Goal: Check status

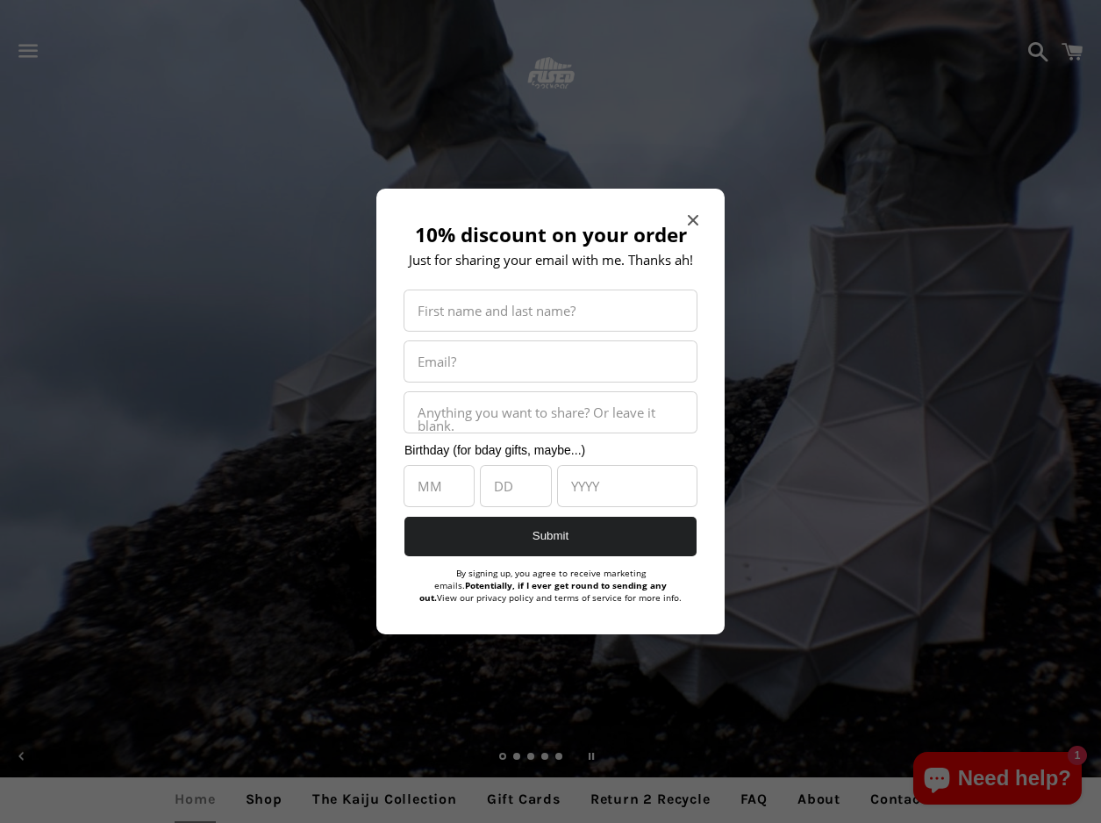
click at [693, 218] on icon "Close modal" at bounding box center [693, 220] width 11 height 11
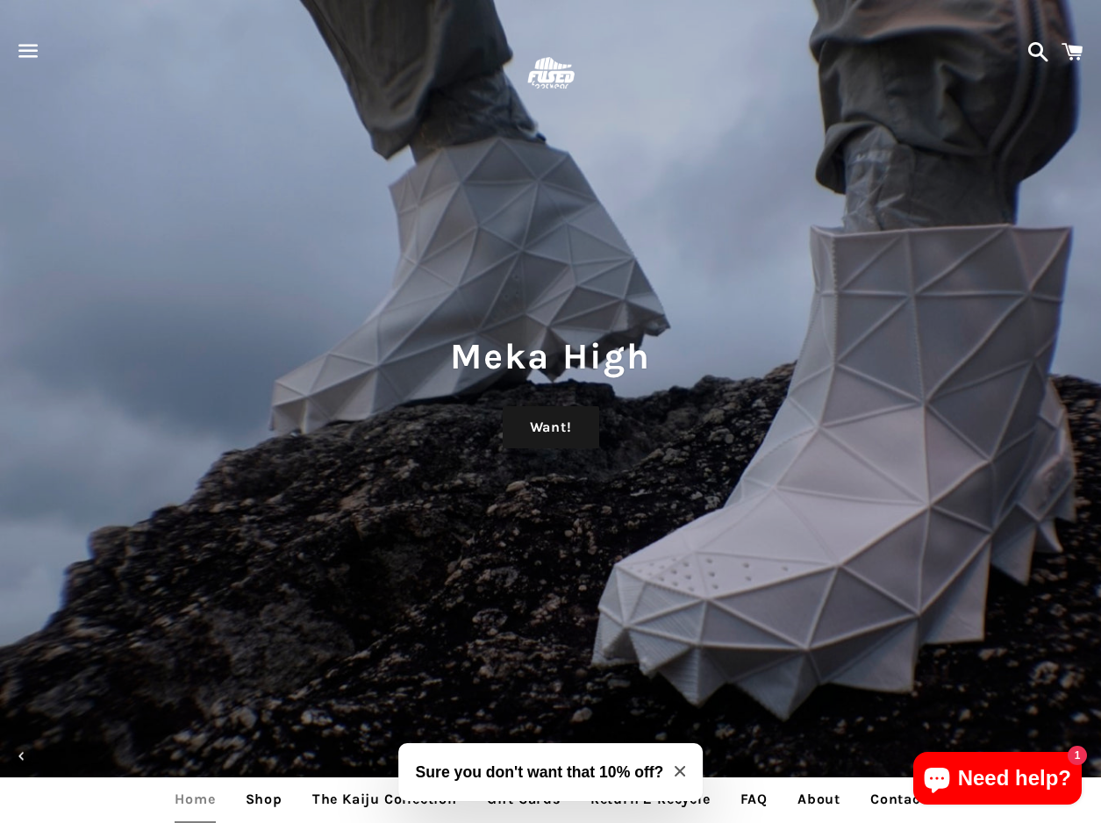
click at [28, 51] on span "button" at bounding box center [28, 51] width 39 height 53
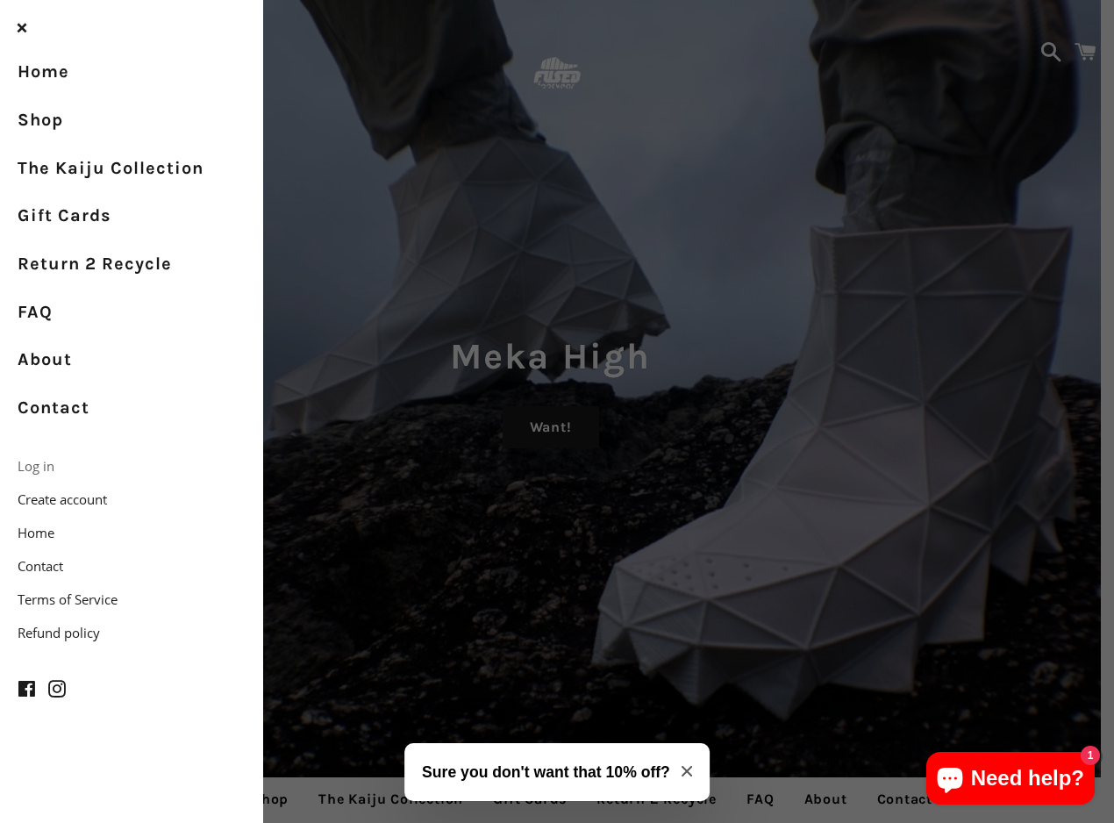
click at [50, 455] on link "Log in" at bounding box center [131, 465] width 263 height 33
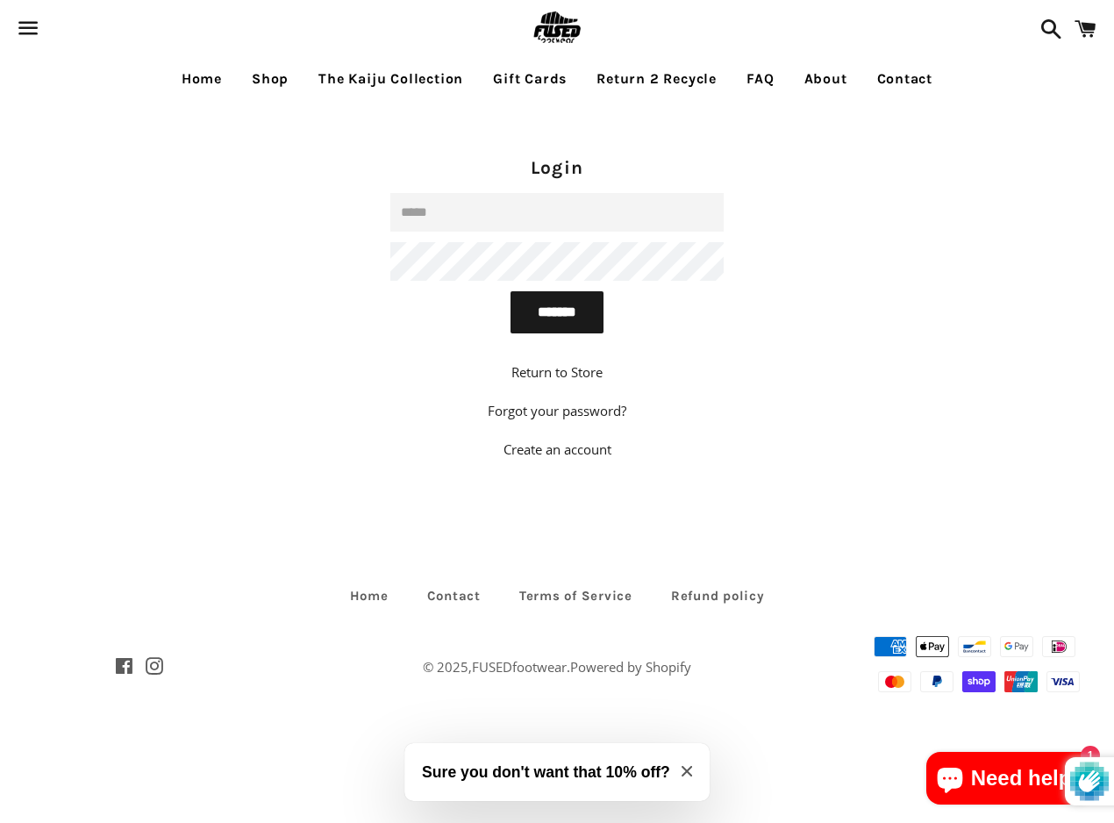
type input "**********"
click at [557, 311] on input "*******" at bounding box center [557, 312] width 93 height 42
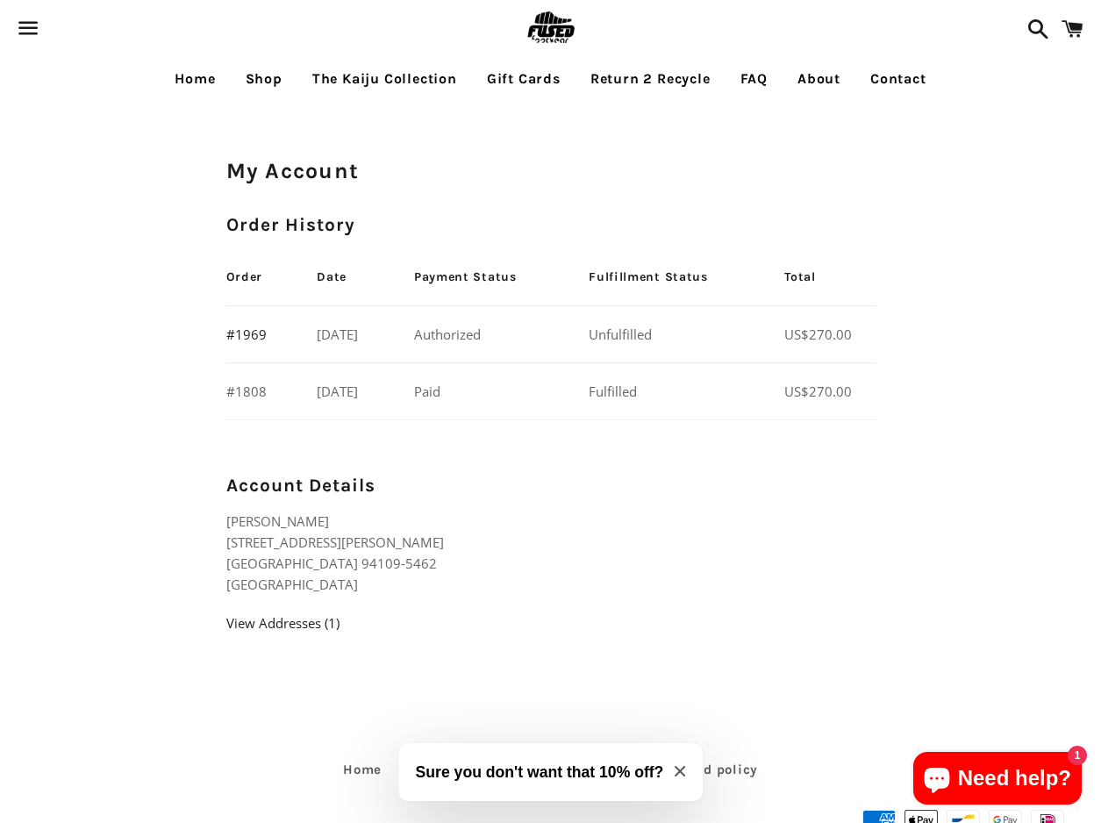
click at [253, 392] on link "#1808" at bounding box center [246, 392] width 40 height 18
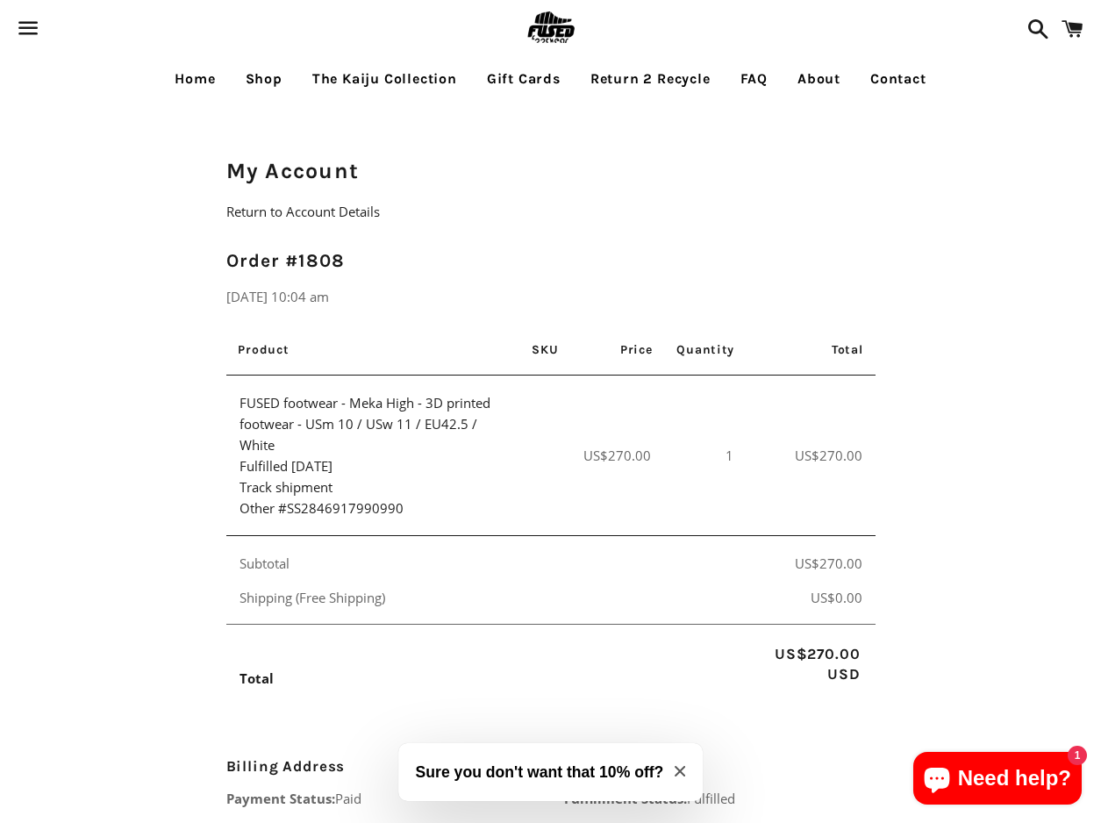
click at [680, 770] on icon "Close modal" at bounding box center [680, 771] width 11 height 11
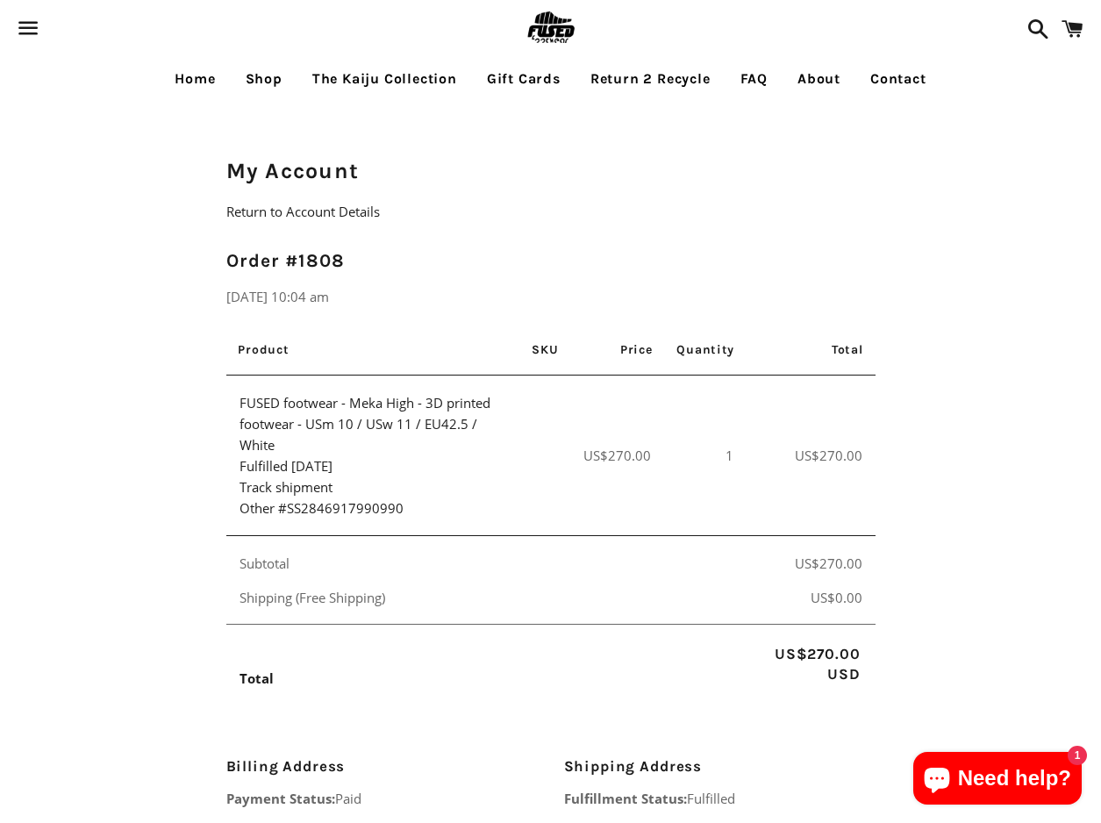
click at [191, 76] on link "Home" at bounding box center [194, 79] width 67 height 44
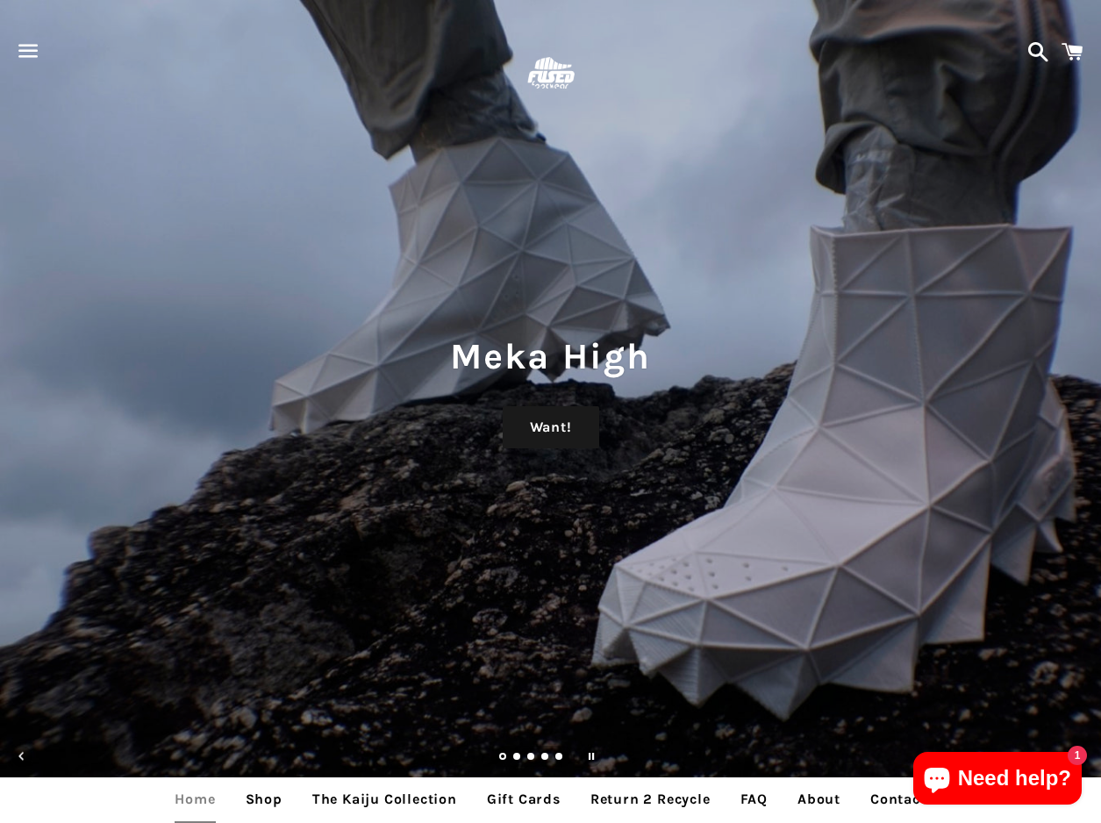
click at [30, 51] on span "button" at bounding box center [28, 51] width 39 height 53
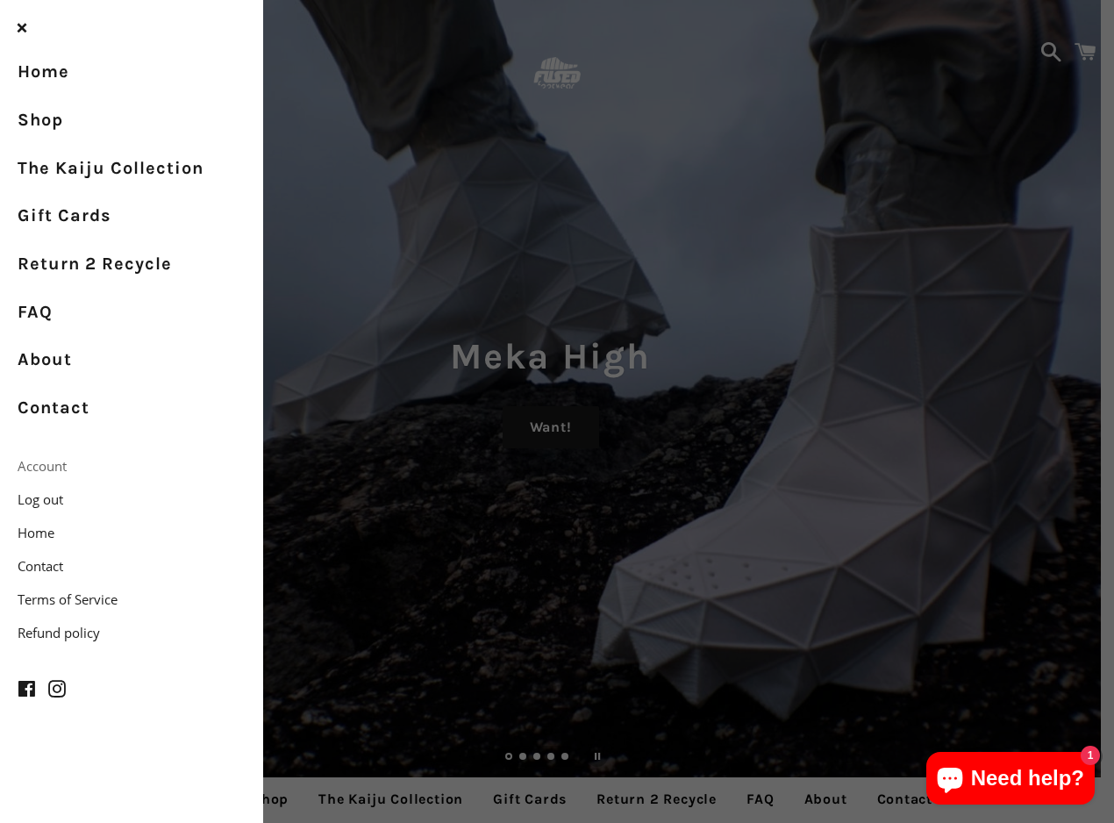
click at [57, 461] on link "Account" at bounding box center [131, 465] width 263 height 33
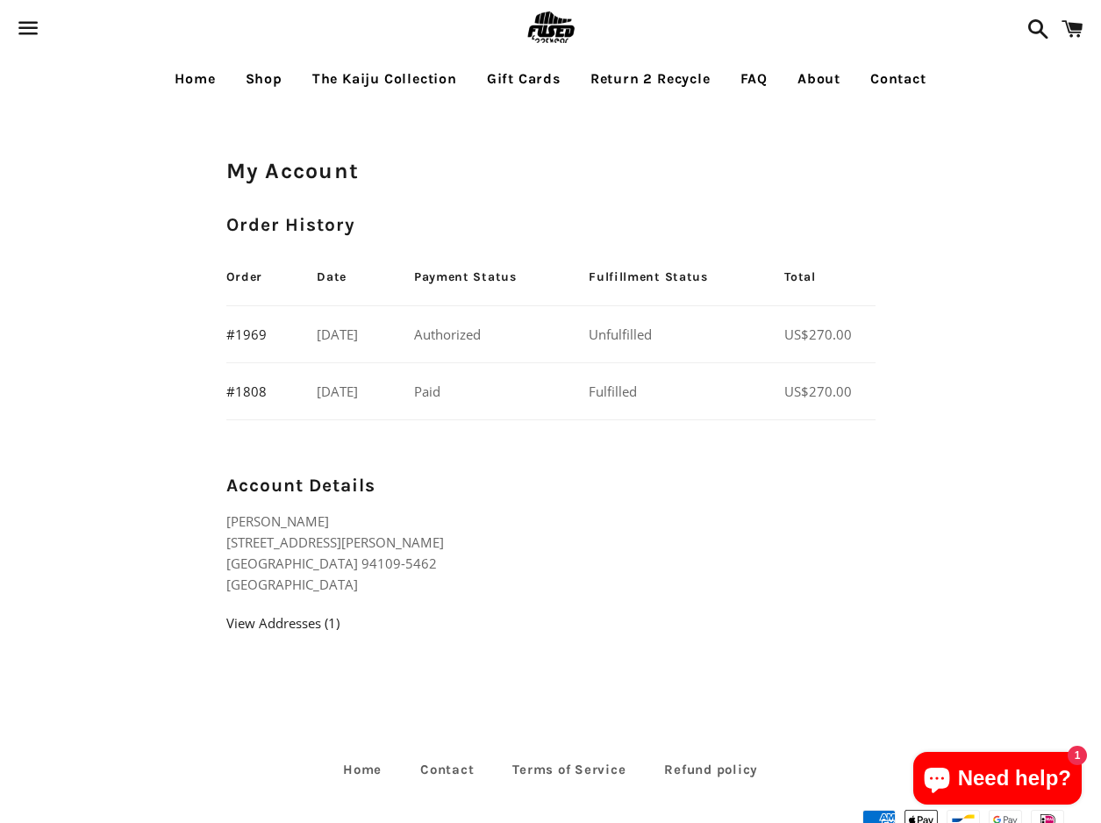
click at [28, 26] on span "button" at bounding box center [28, 28] width 39 height 53
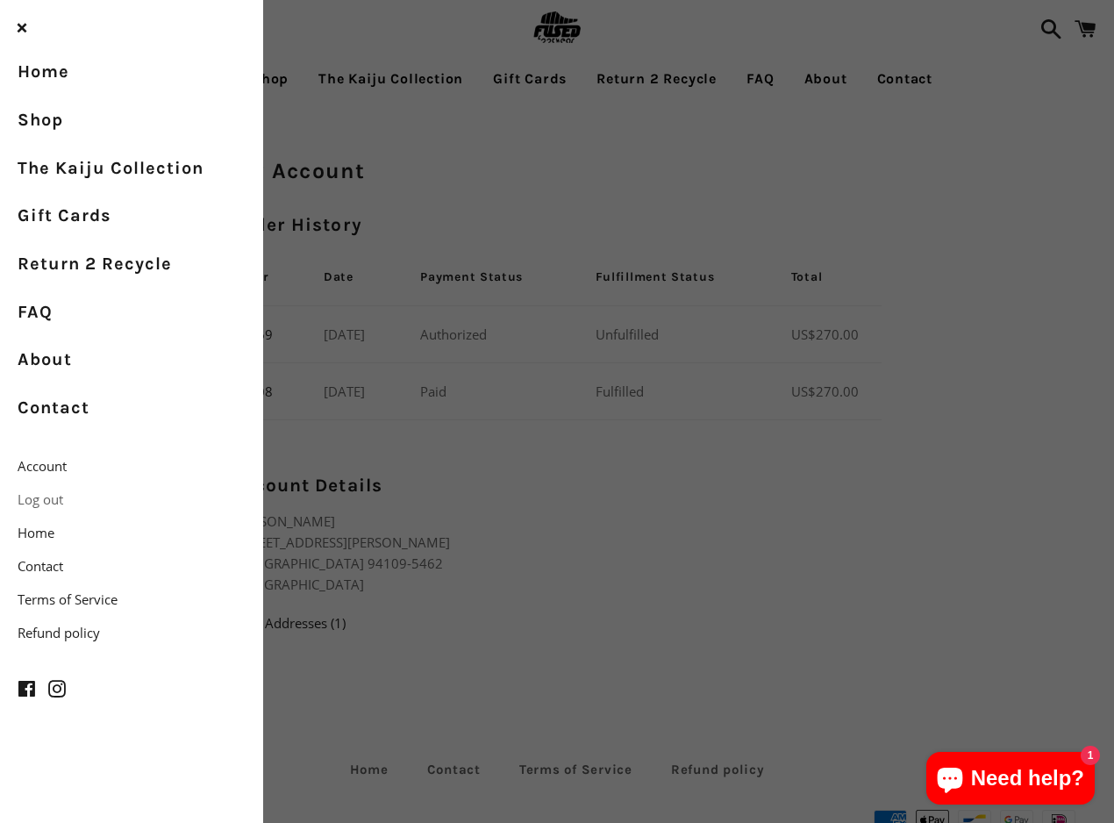
click at [49, 495] on link "Log out" at bounding box center [131, 499] width 263 height 33
